Goal: Task Accomplishment & Management: Use online tool/utility

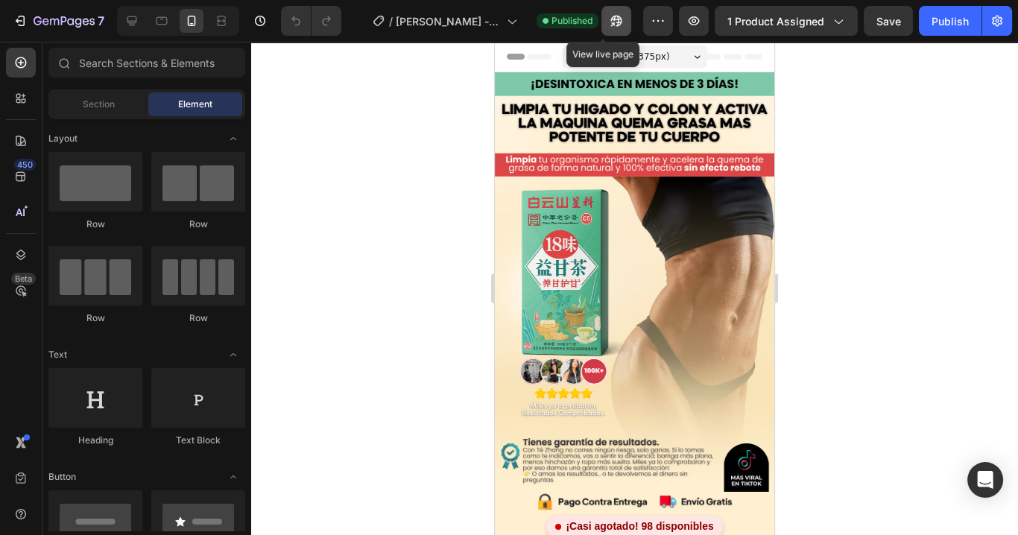
click at [609, 22] on icon "button" at bounding box center [616, 20] width 15 height 15
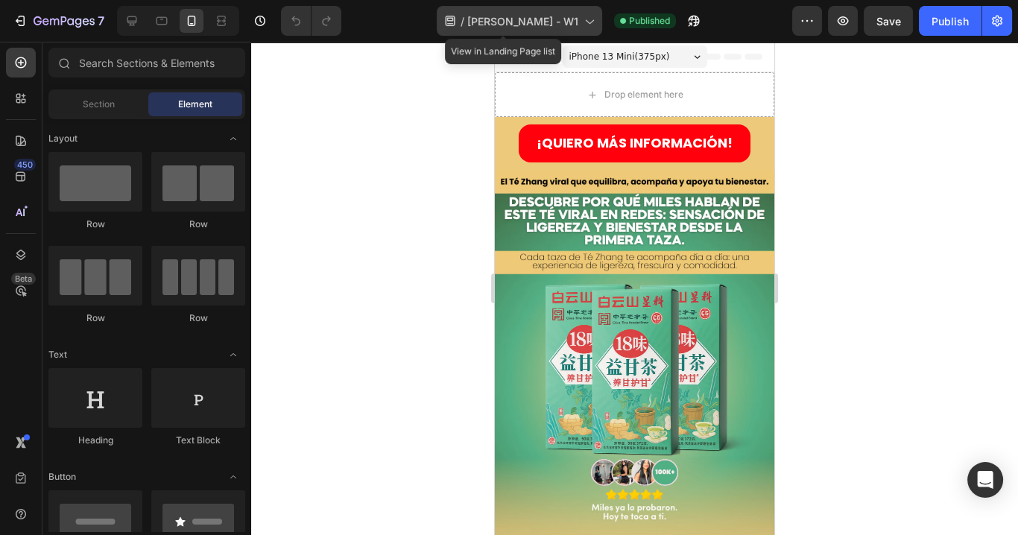
click at [534, 28] on span "[PERSON_NAME] - W1" at bounding box center [522, 21] width 111 height 16
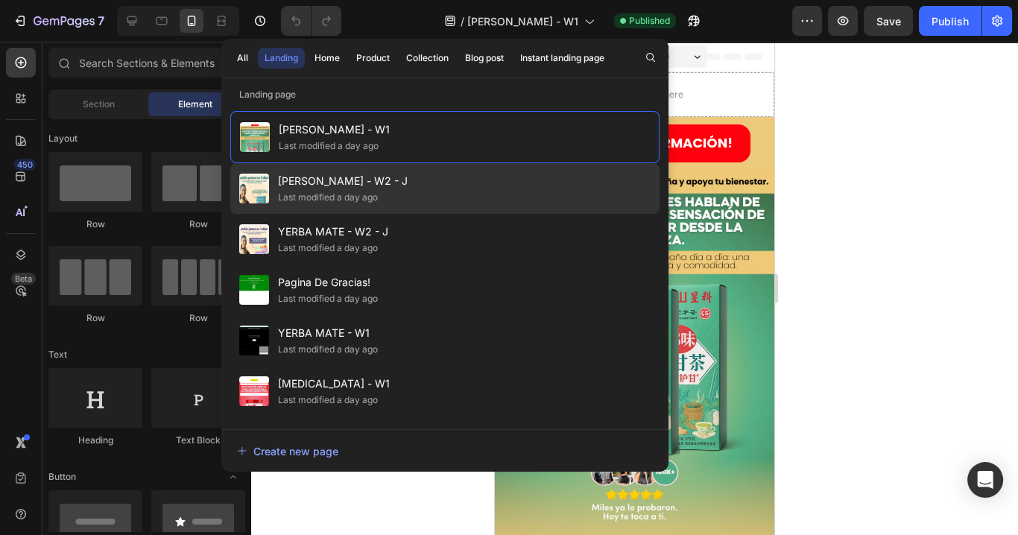
click at [376, 183] on span "[PERSON_NAME] - W2 - J" at bounding box center [343, 181] width 130 height 18
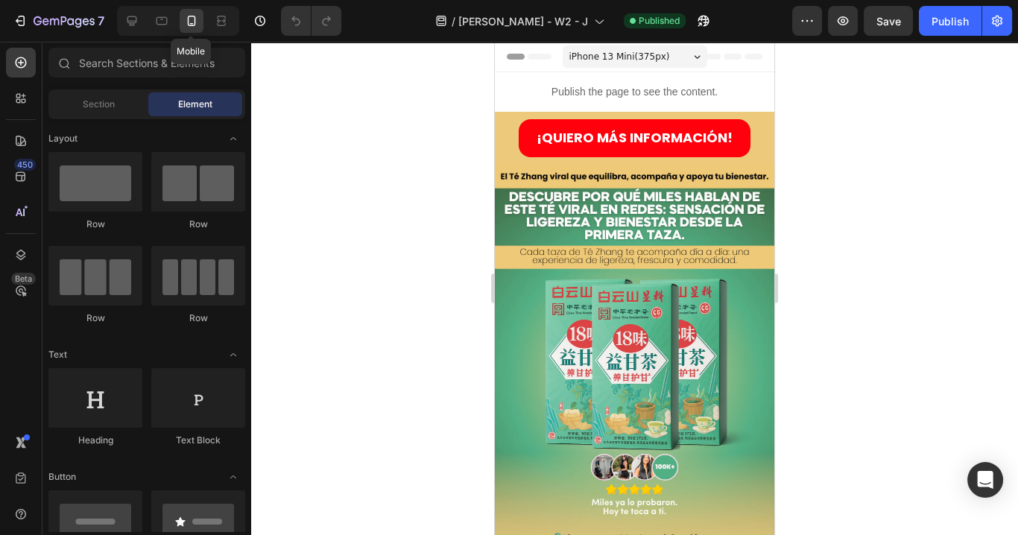
click at [194, 21] on icon at bounding box center [192, 21] width 8 height 10
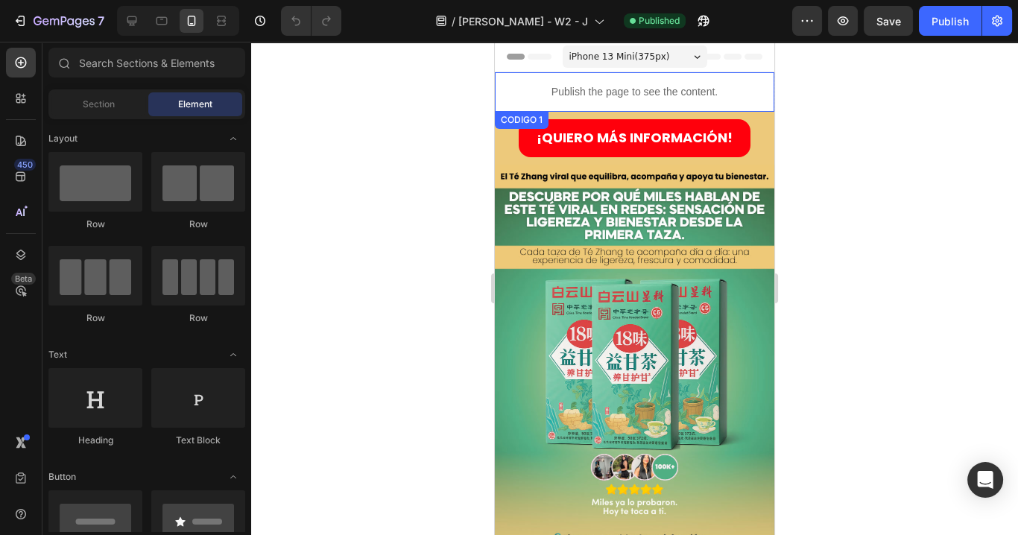
click at [531, 93] on p "Publish the page to see the content." at bounding box center [634, 92] width 279 height 16
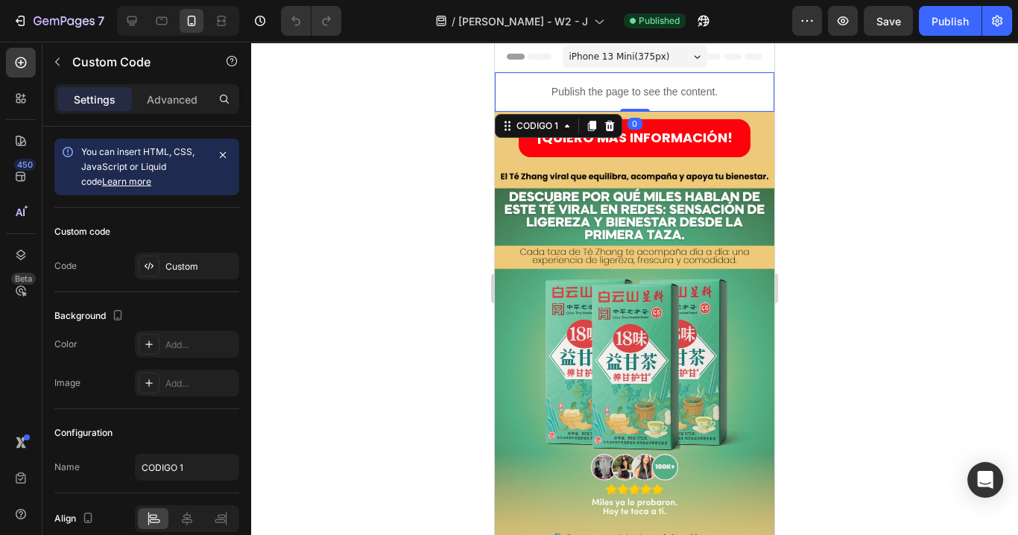
click at [195, 278] on div "Custom code Code Custom" at bounding box center [146, 250] width 185 height 84
click at [197, 268] on div "Custom" at bounding box center [200, 266] width 70 height 13
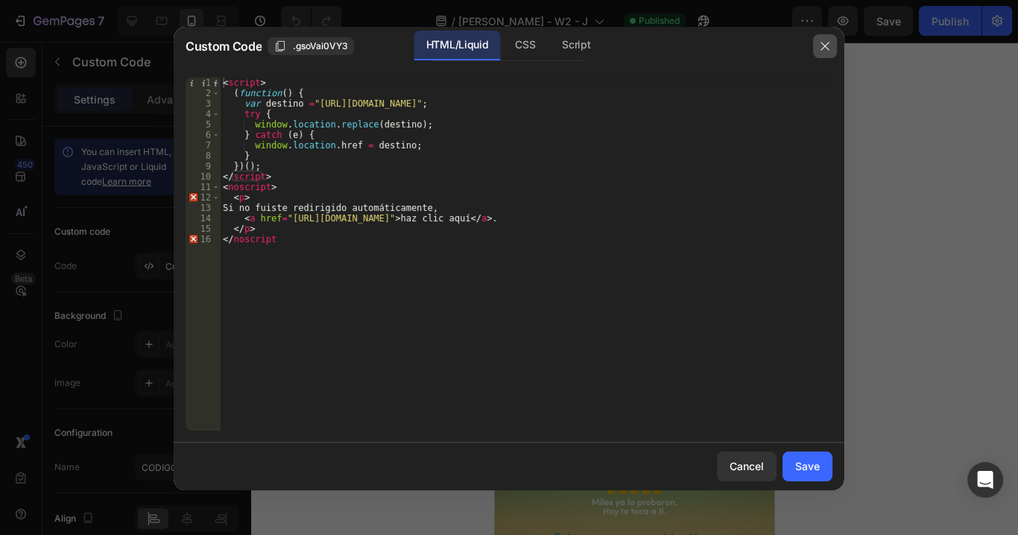
click at [823, 44] on icon "button" at bounding box center [825, 46] width 8 height 8
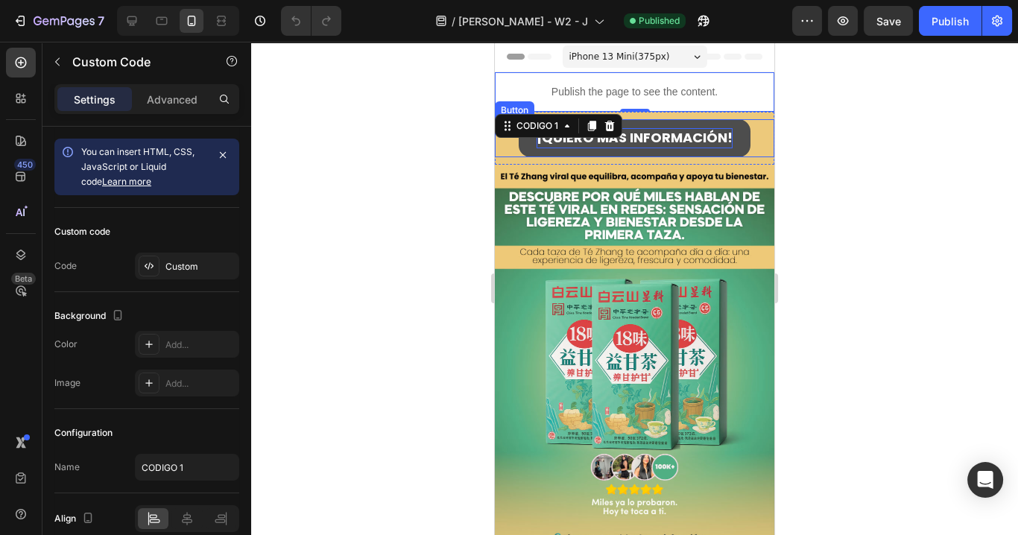
drag, startPoint x: 647, startPoint y: 134, endPoint x: 632, endPoint y: 139, distance: 15.6
click at [647, 134] on strong "¡QUIERO MÁS INFORMACIÓN!" at bounding box center [635, 137] width 196 height 19
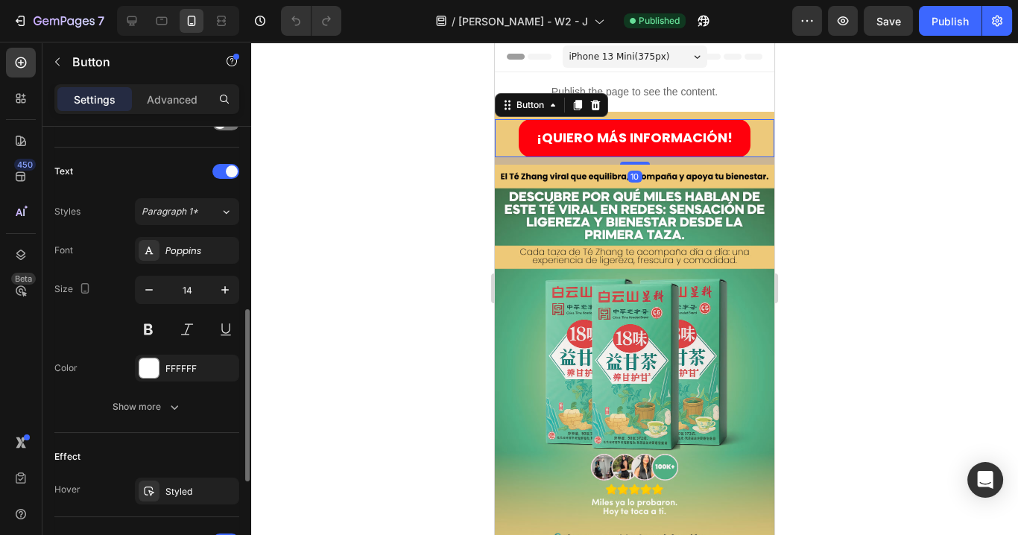
scroll to position [716, 0]
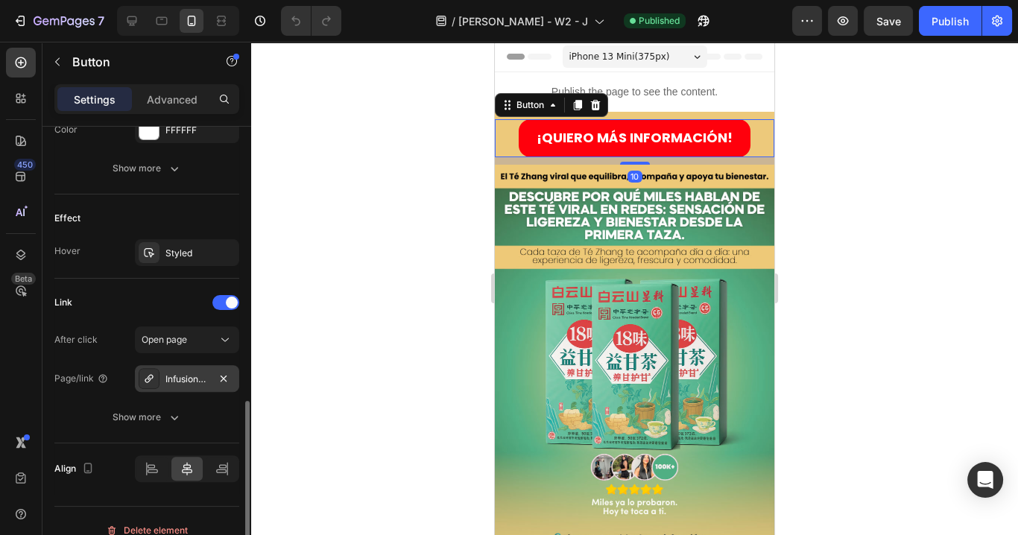
click at [183, 376] on div "Infusion-china-2" at bounding box center [186, 379] width 43 height 13
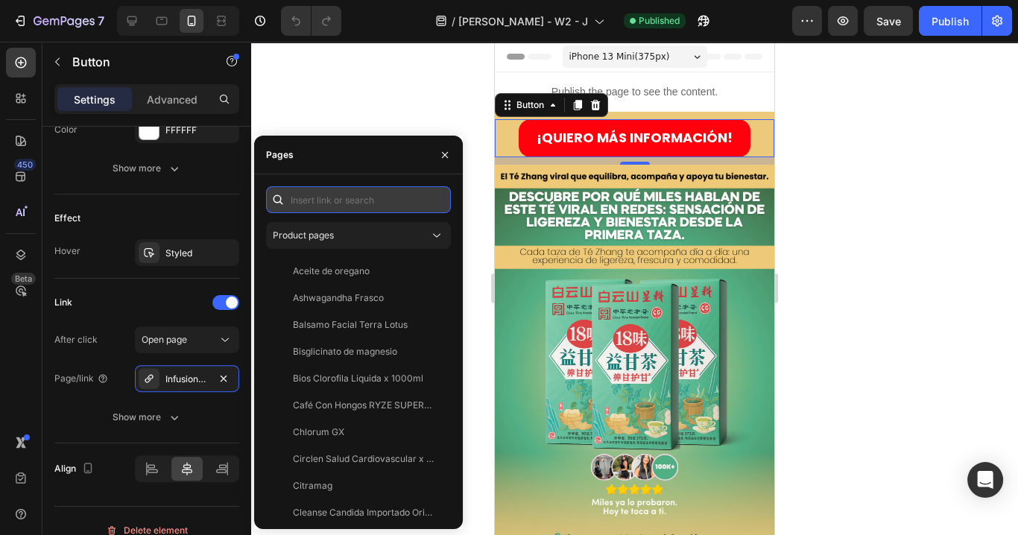
click at [329, 195] on input "text" at bounding box center [358, 199] width 185 height 27
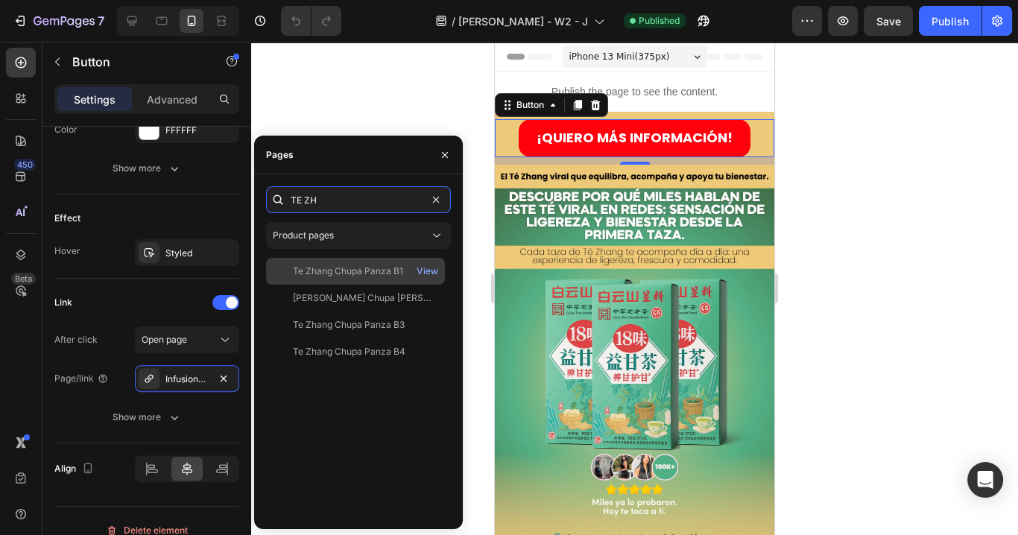
type input "TE ZH"
click at [365, 272] on div "Te Zhang Chupa Panza B1" at bounding box center [348, 271] width 110 height 13
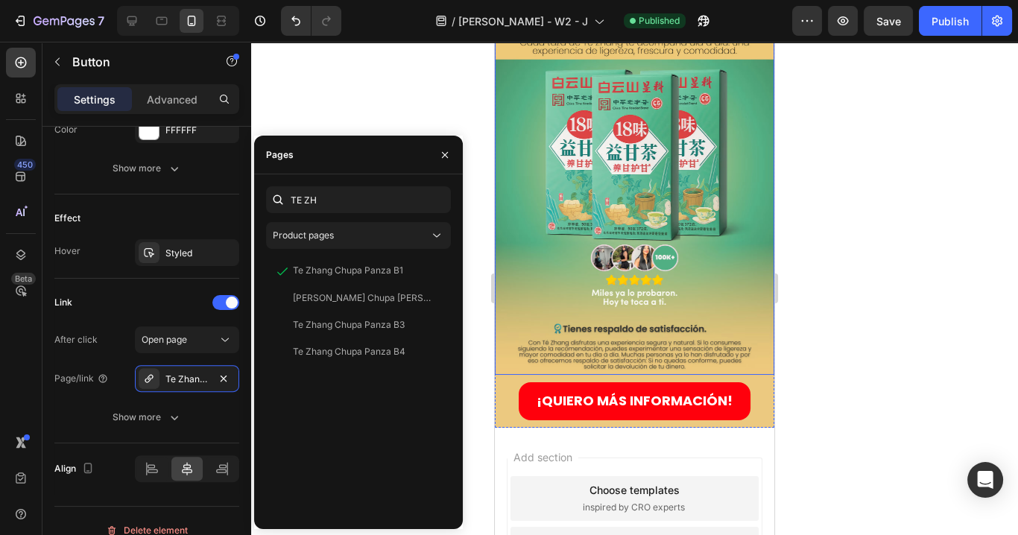
scroll to position [239, 0]
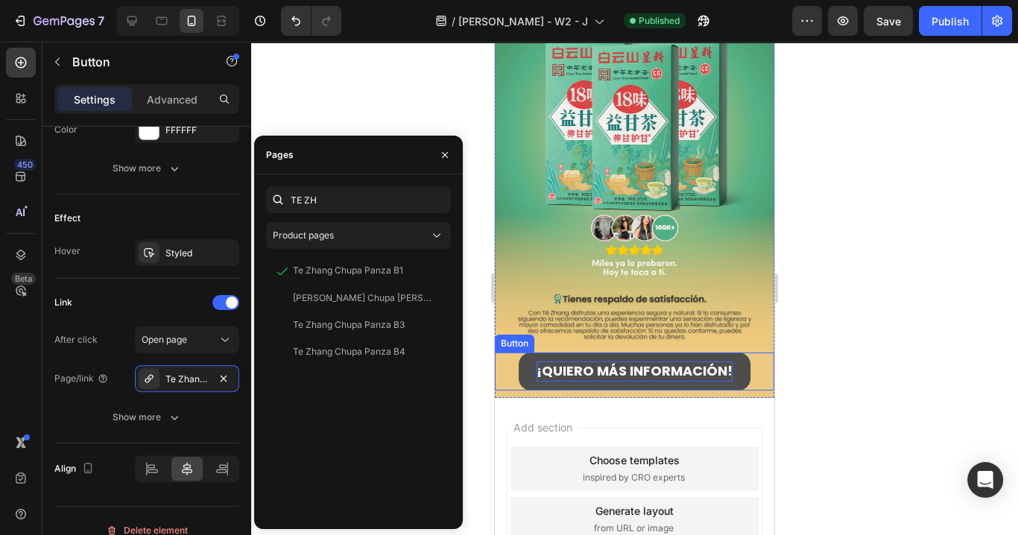
click at [587, 361] on strong "¡QUIERO MÁS INFORMACIÓN!" at bounding box center [635, 370] width 196 height 19
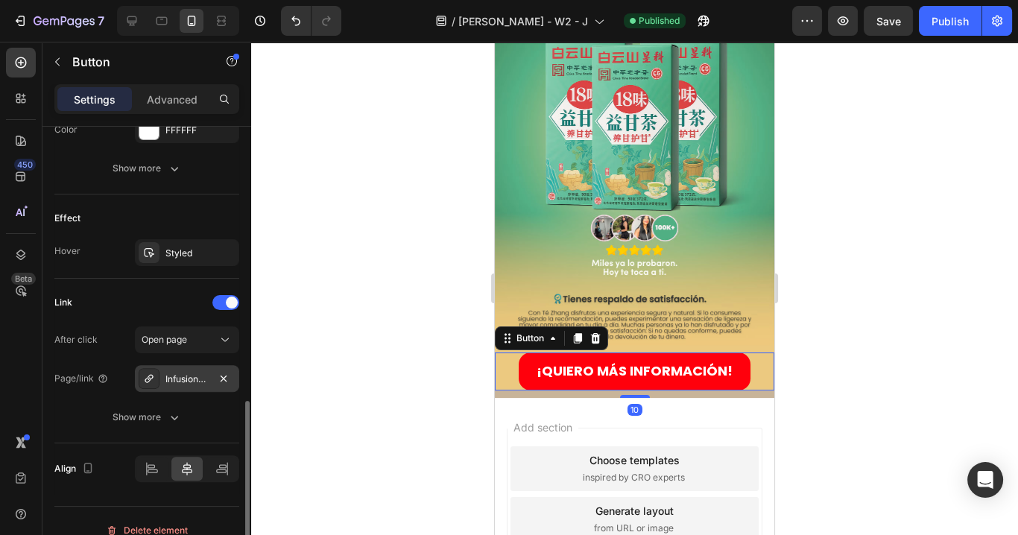
click at [193, 375] on div "Infusion-china-2" at bounding box center [186, 379] width 43 height 13
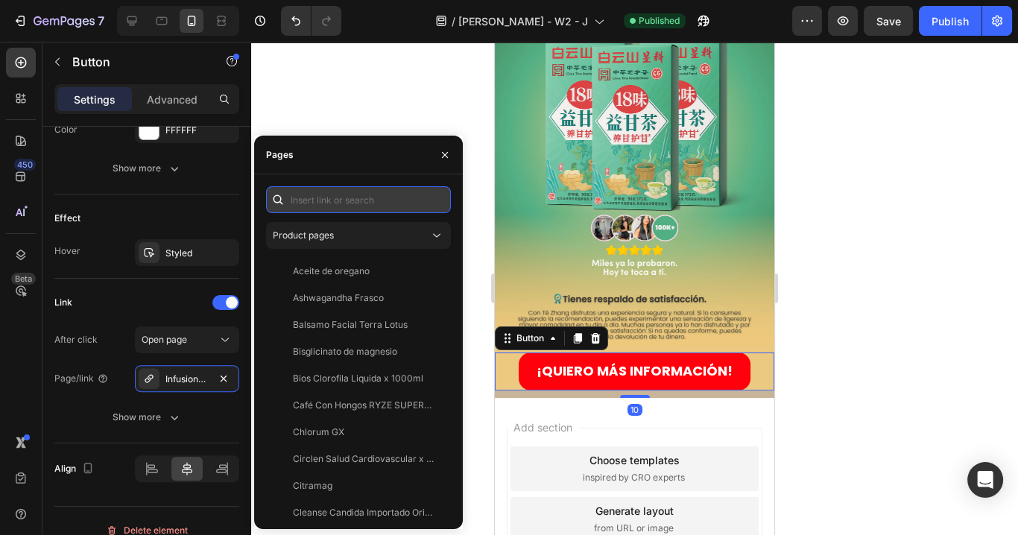
click at [313, 205] on input "text" at bounding box center [358, 199] width 185 height 27
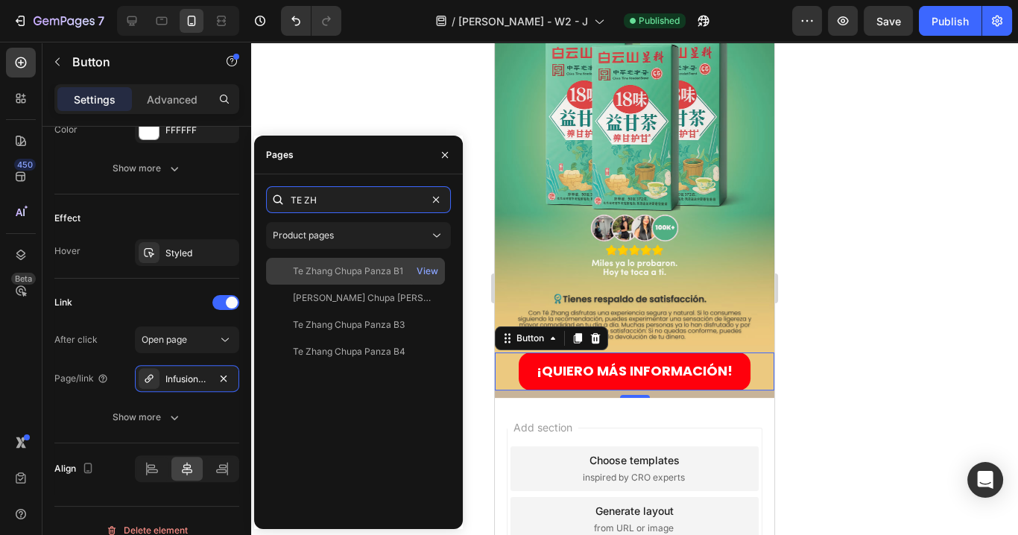
type input "TE ZH"
click at [344, 268] on div "Te Zhang Chupa Panza B1" at bounding box center [348, 271] width 110 height 13
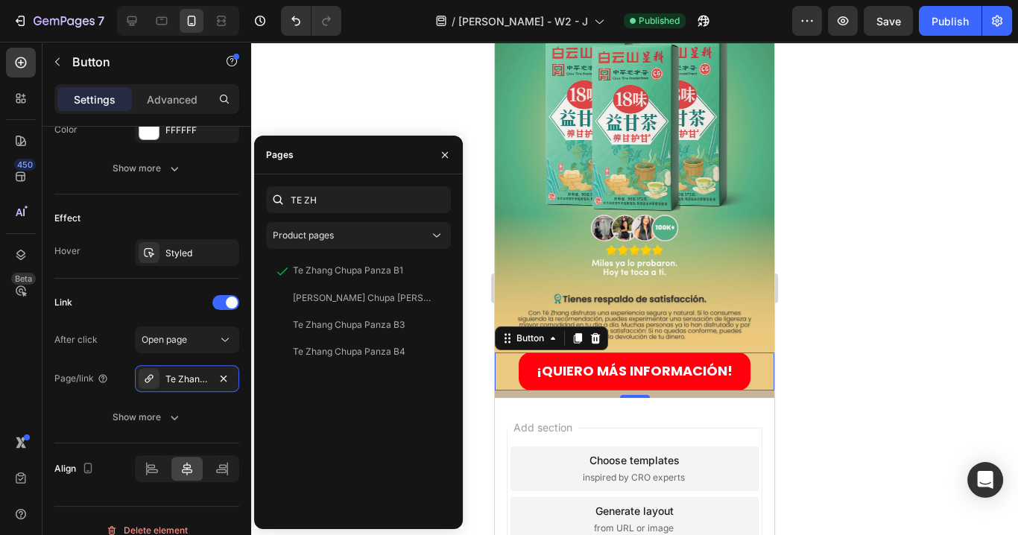
click at [904, 198] on div at bounding box center [634, 288] width 767 height 493
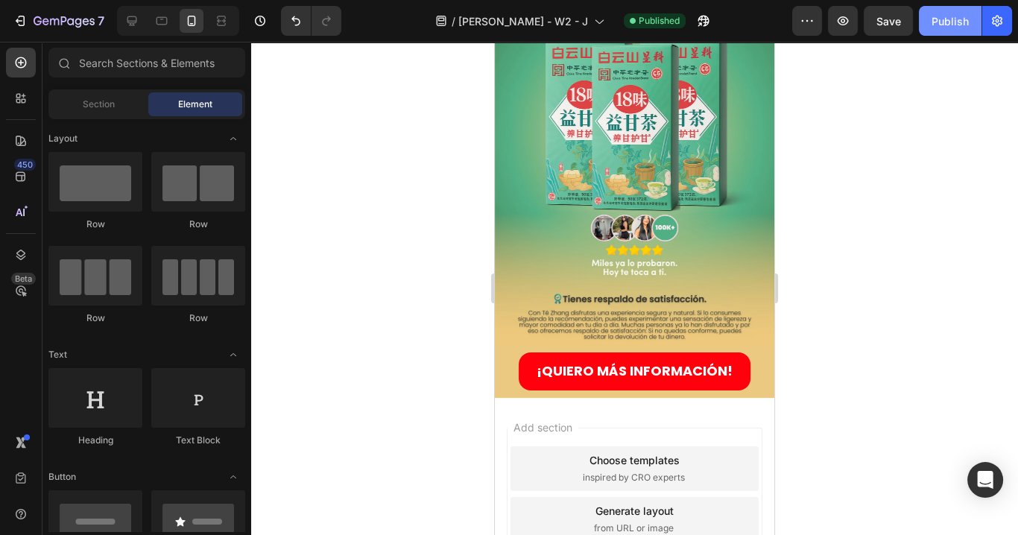
click at [932, 28] on div "Publish" at bounding box center [950, 21] width 37 height 16
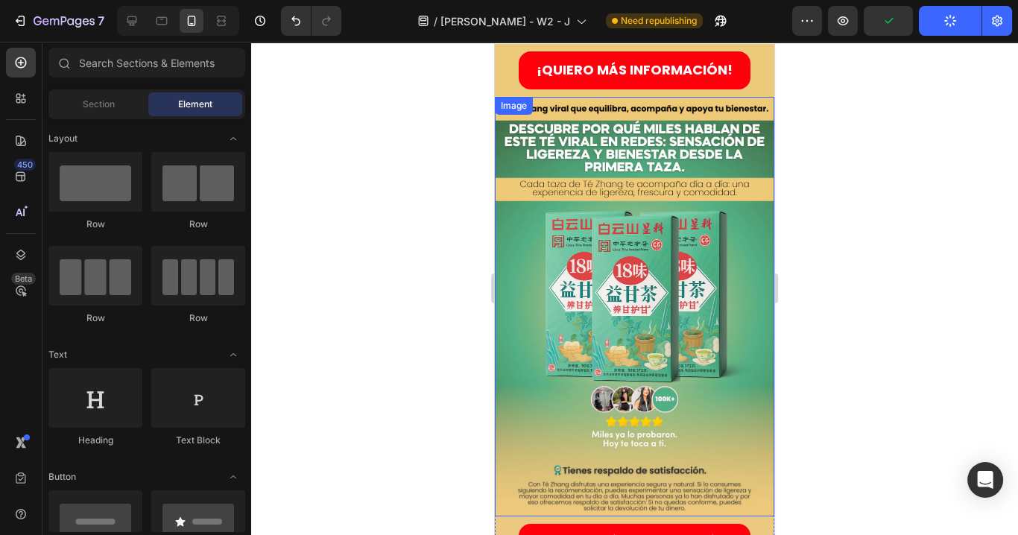
scroll to position [0, 0]
